Goal: Navigation & Orientation: Find specific page/section

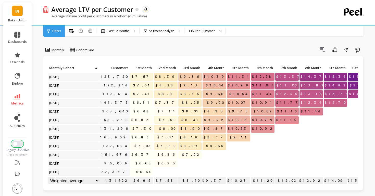
click at [18, 144] on button "Switch to New UI" at bounding box center [17, 144] width 11 height 6
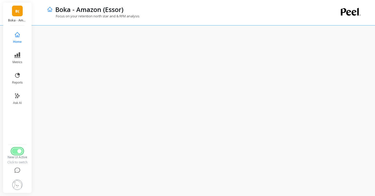
click at [17, 153] on button "Switch to Legacy UI" at bounding box center [17, 151] width 11 height 6
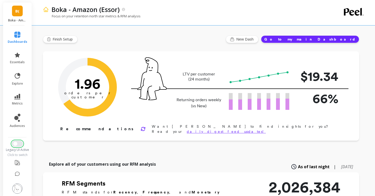
click at [19, 147] on button "Switch to New UI" at bounding box center [17, 144] width 11 height 6
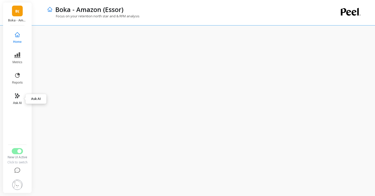
click at [17, 97] on icon at bounding box center [17, 96] width 6 height 6
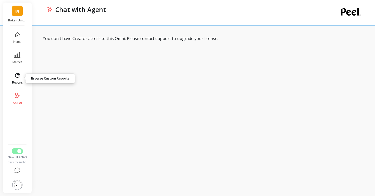
click at [18, 76] on icon at bounding box center [17, 76] width 6 height 6
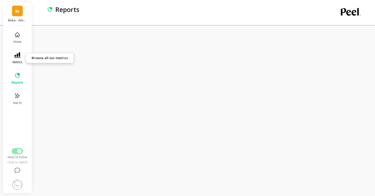
click at [18, 55] on icon at bounding box center [17, 55] width 6 height 6
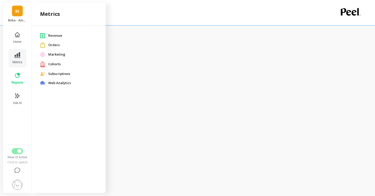
click at [56, 65] on span "Cohorts" at bounding box center [72, 64] width 49 height 5
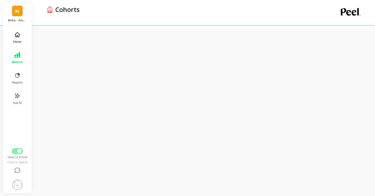
click at [19, 39] on button "Home" at bounding box center [17, 38] width 17 height 18
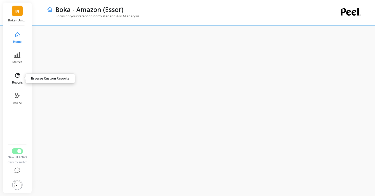
click at [15, 74] on icon at bounding box center [17, 76] width 6 height 6
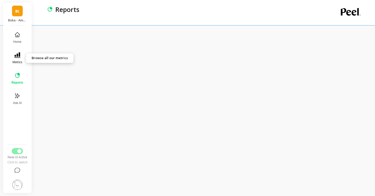
click at [19, 63] on span "Metrics" at bounding box center [18, 62] width 10 height 4
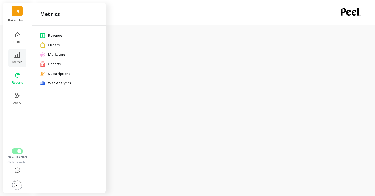
click at [55, 43] on span "Orders" at bounding box center [72, 45] width 49 height 5
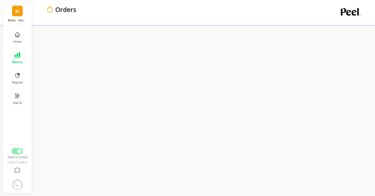
click at [68, 36] on iframe at bounding box center [204, 111] width 322 height 151
click at [68, 35] on div at bounding box center [205, 110] width 341 height 171
